Goal: Information Seeking & Learning: Learn about a topic

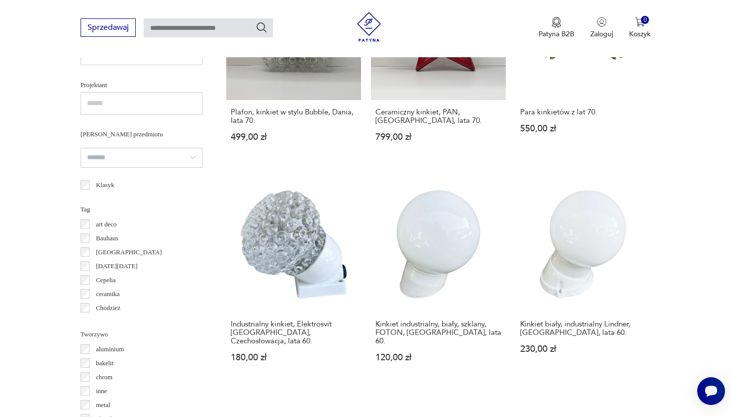
scroll to position [665, 0]
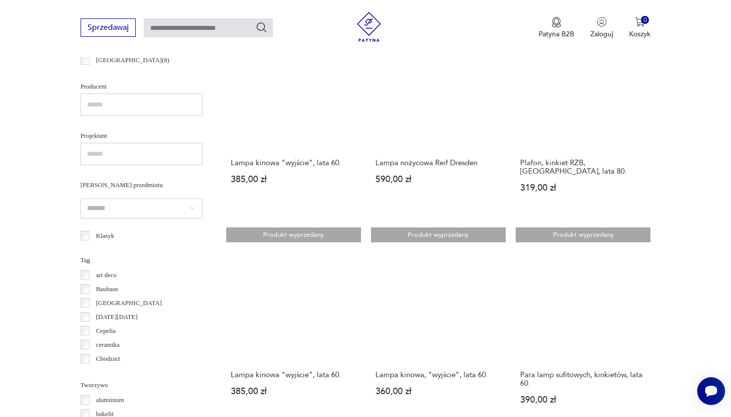
scroll to position [612, 0]
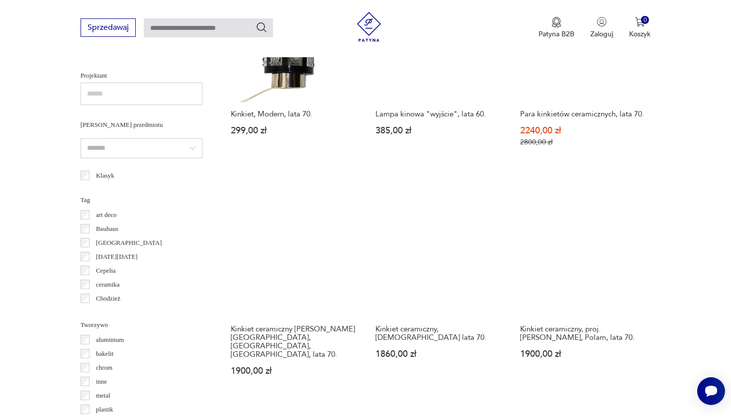
scroll to position [713, 0]
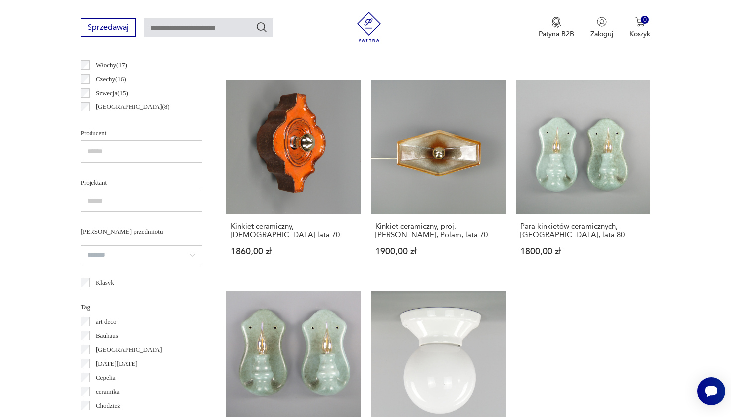
scroll to position [685, 0]
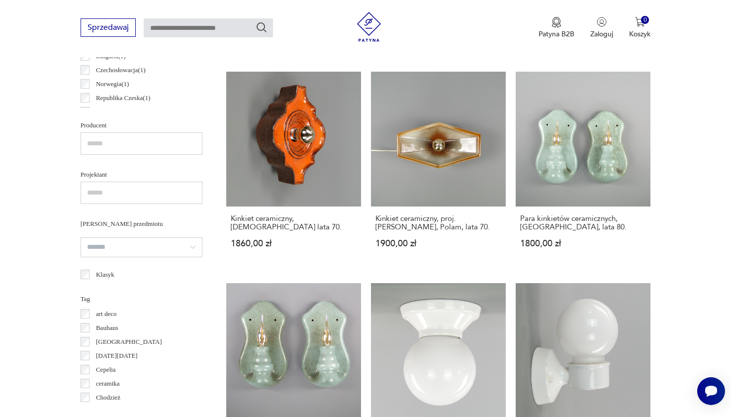
scroll to position [606, 0]
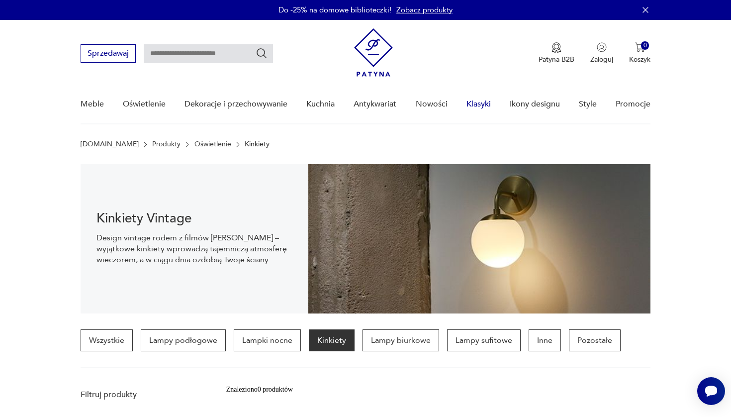
click at [478, 103] on link "Klasyki" at bounding box center [478, 104] width 24 height 38
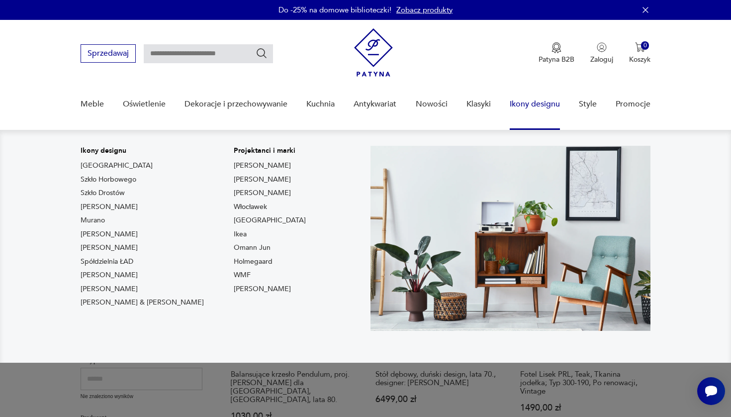
click at [532, 106] on link "Ikony designu" at bounding box center [535, 104] width 50 height 38
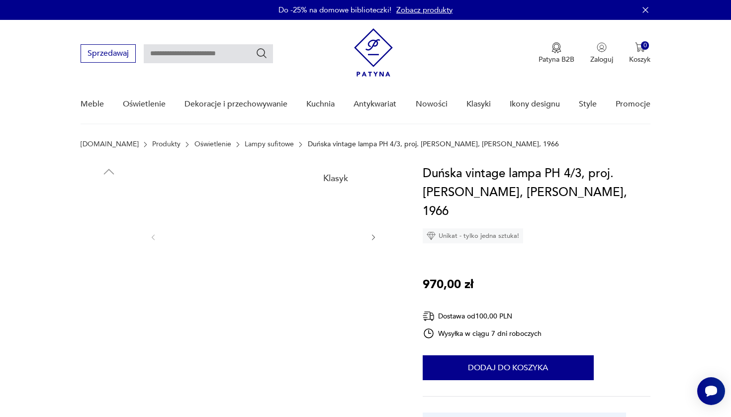
click at [94, 280] on img at bounding box center [109, 276] width 57 height 57
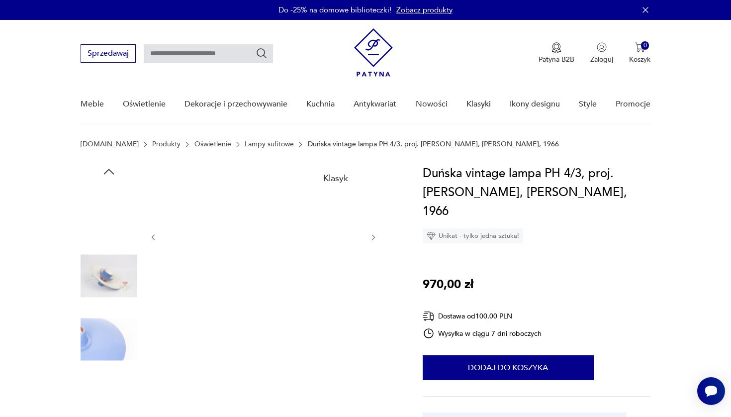
click at [101, 280] on img at bounding box center [109, 276] width 57 height 57
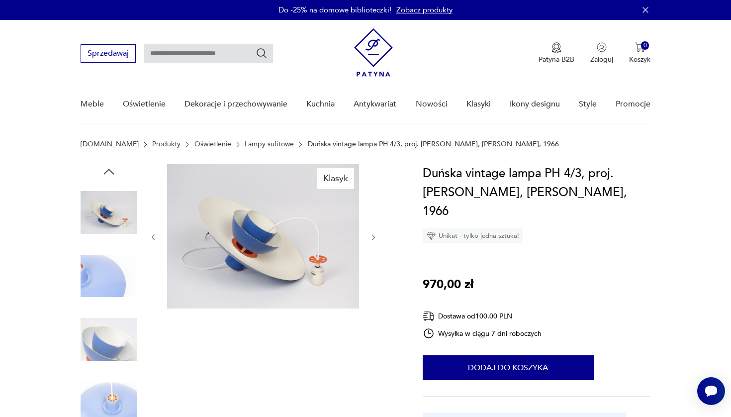
click at [99, 295] on img at bounding box center [109, 276] width 57 height 57
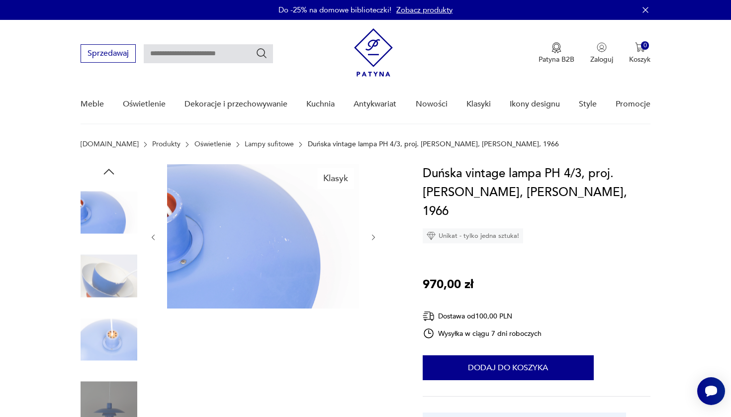
click at [103, 338] on img at bounding box center [109, 339] width 57 height 57
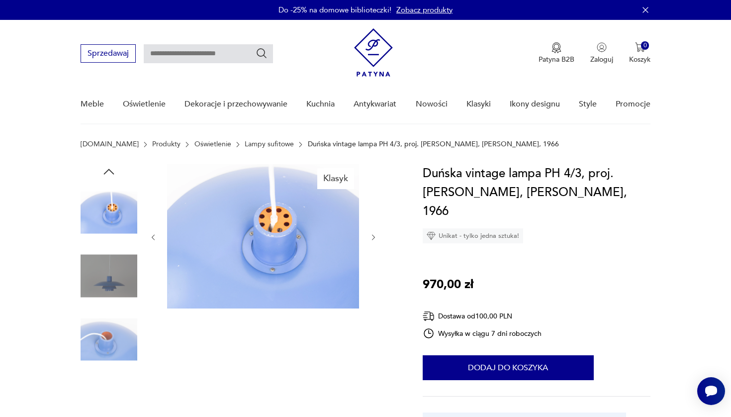
click at [106, 280] on img at bounding box center [109, 276] width 57 height 57
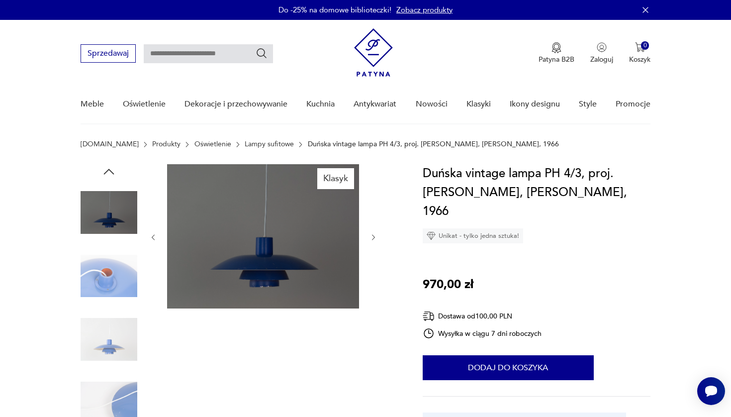
click at [102, 282] on img at bounding box center [109, 276] width 57 height 57
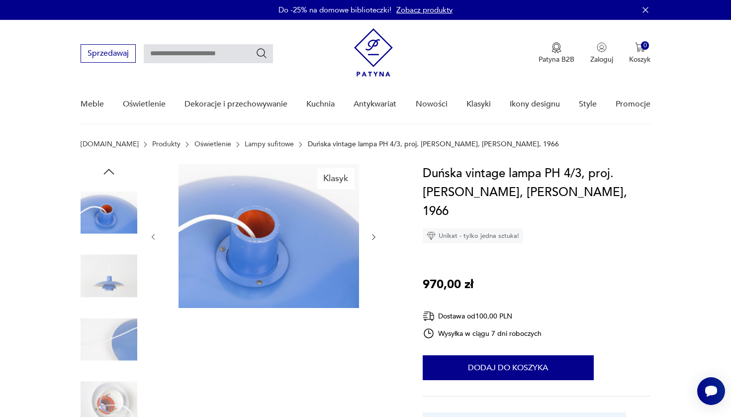
click at [100, 282] on img at bounding box center [109, 276] width 57 height 57
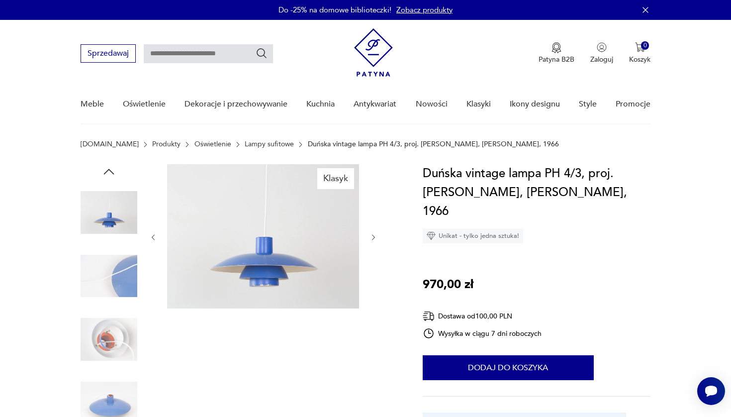
click at [109, 323] on img at bounding box center [109, 339] width 57 height 57
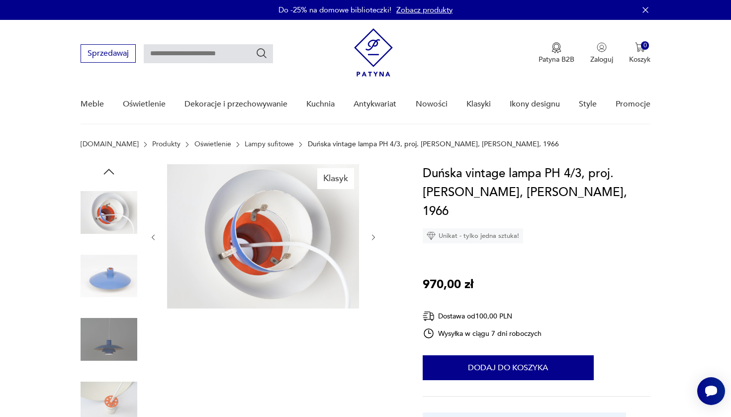
click at [107, 337] on img at bounding box center [109, 339] width 57 height 57
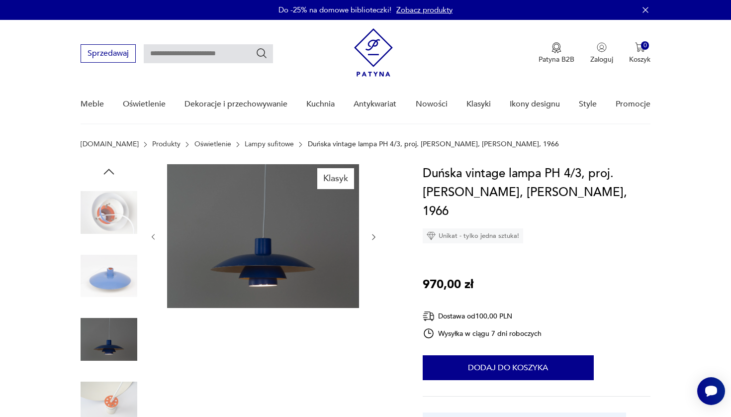
click at [115, 393] on img at bounding box center [109, 402] width 57 height 57
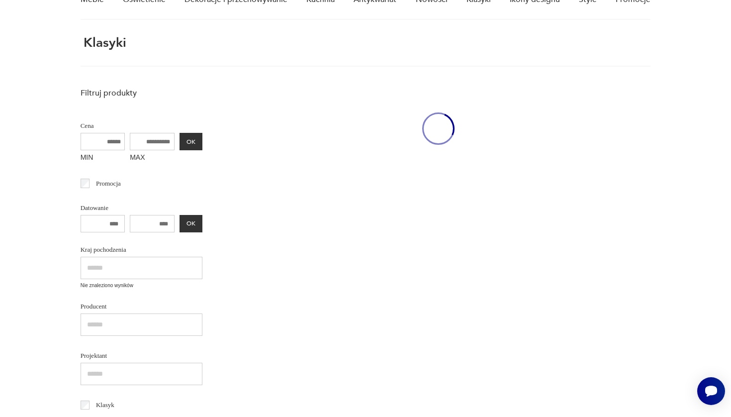
scroll to position [129, 0]
